Goal: Task Accomplishment & Management: Use online tool/utility

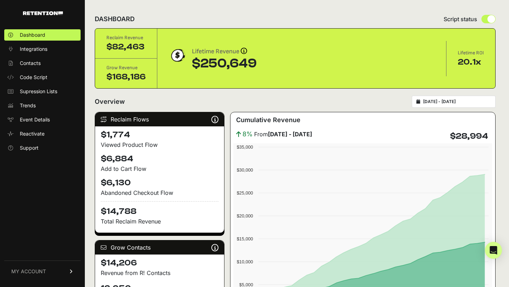
click at [27, 271] on span "MY ACCOUNT" at bounding box center [28, 271] width 35 height 7
click at [61, 170] on div "Dashboard Integrations Contacts Code Script Supression Lists Trends Event Detai…" at bounding box center [42, 154] width 85 height 264
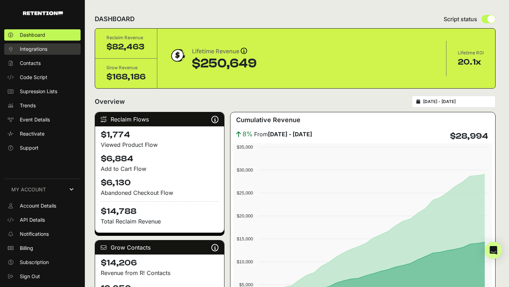
click at [28, 51] on span "Integrations" at bounding box center [34, 49] width 28 height 7
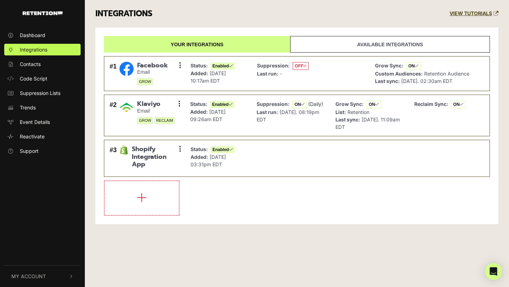
click at [361, 45] on link "Available integrations" at bounding box center [390, 44] width 200 height 17
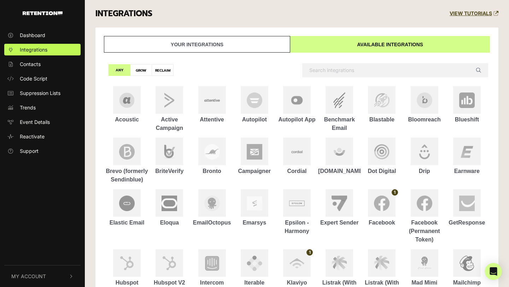
click at [194, 43] on link "Your integrations" at bounding box center [197, 44] width 186 height 17
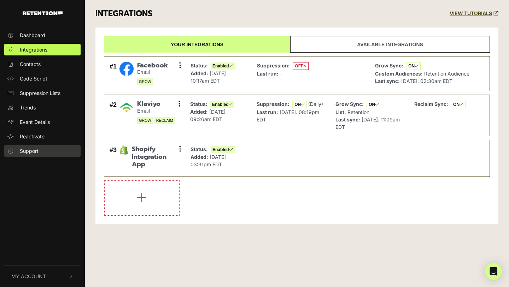
click at [33, 152] on span "Support" at bounding box center [29, 150] width 19 height 7
